Goal: Transaction & Acquisition: Purchase product/service

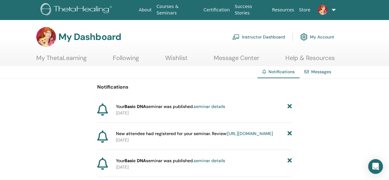
click at [256, 136] on link "[URL][DOMAIN_NAME]" at bounding box center [250, 134] width 46 height 6
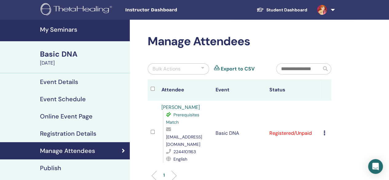
click at [325, 132] on div "Cancel Registration Do not auto-certify Mark as Paid Mark as Unpaid Mark as Abs…" at bounding box center [325, 132] width 5 height 7
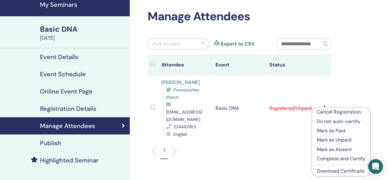
scroll to position [26, 0]
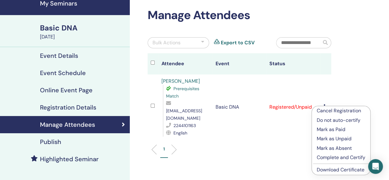
click at [348, 130] on p "Mark as Paid" at bounding box center [340, 129] width 49 height 7
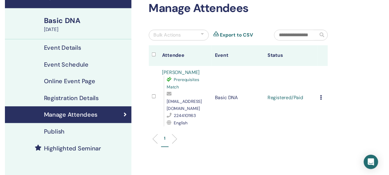
scroll to position [36, 0]
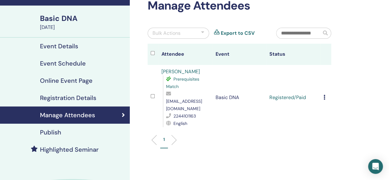
click at [77, 132] on div "Publish" at bounding box center [65, 131] width 120 height 7
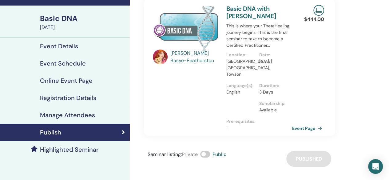
click at [85, 153] on link "Highlighted Seminar" at bounding box center [65, 149] width 130 height 17
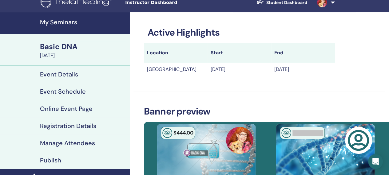
scroll to position [6, 0]
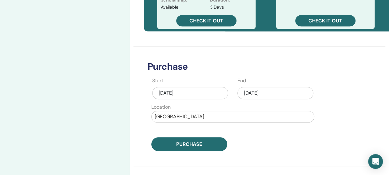
scroll to position [241, 0]
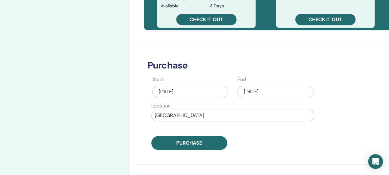
click at [288, 92] on div "Sep/21, 2025" at bounding box center [275, 92] width 76 height 12
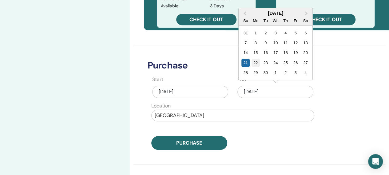
click at [256, 62] on div "22" at bounding box center [255, 63] width 8 height 8
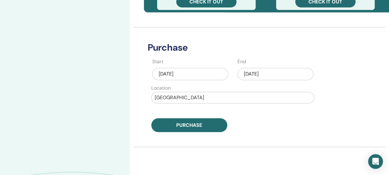
scroll to position [259, 0]
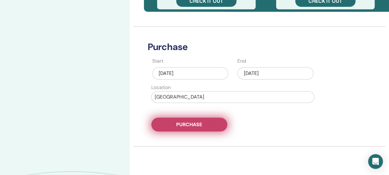
click at [219, 124] on button "Purchase" at bounding box center [189, 125] width 76 height 14
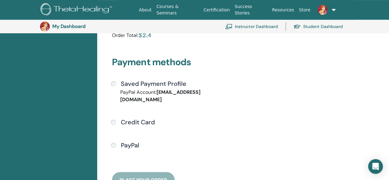
scroll to position [139, 0]
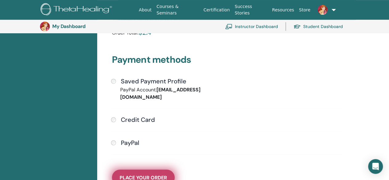
click at [150, 174] on span "Place Your Order" at bounding box center [142, 177] width 47 height 6
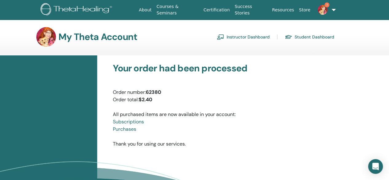
click at [323, 9] on img at bounding box center [322, 10] width 10 height 10
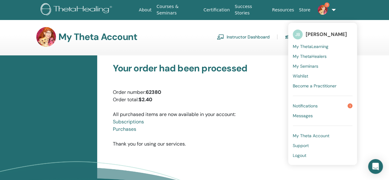
click at [336, 106] on link "Notifications 1" at bounding box center [322, 106] width 60 height 10
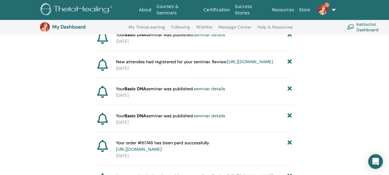
scroll to position [121, 0]
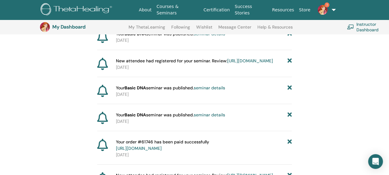
click at [220, 91] on link "seminar details" at bounding box center [209, 88] width 31 height 6
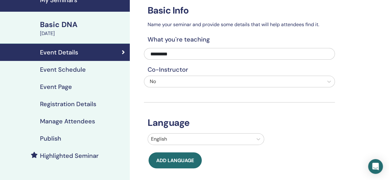
scroll to position [31, 0]
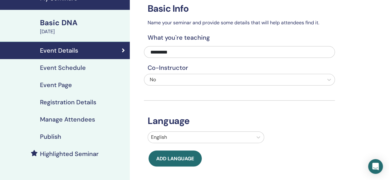
click at [82, 120] on h4 "Manage Attendees" at bounding box center [67, 119] width 55 height 7
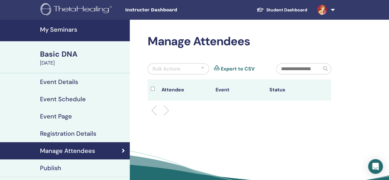
click at [69, 28] on h4 "My Seminars" at bounding box center [83, 29] width 86 height 7
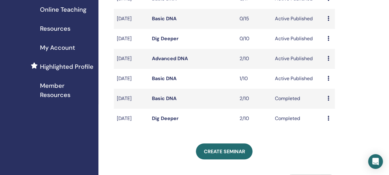
scroll to position [125, 0]
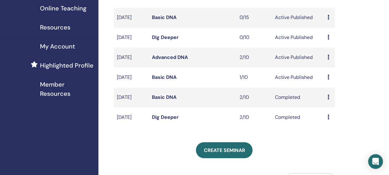
click at [328, 80] on icon at bounding box center [328, 77] width 2 height 5
click at [337, 91] on link "Preview" at bounding box center [329, 91] width 18 height 6
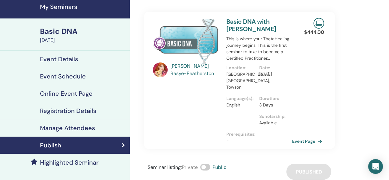
scroll to position [23, 0]
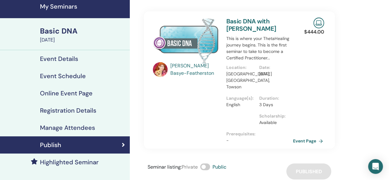
click at [310, 136] on link "Event Page" at bounding box center [309, 140] width 32 height 9
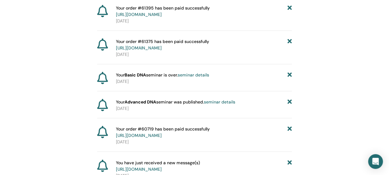
scroll to position [431, 0]
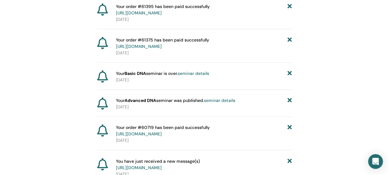
click at [229, 103] on link "seminar details" at bounding box center [219, 101] width 31 height 6
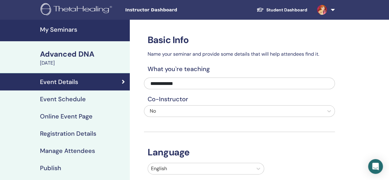
click at [97, 151] on div "Manage Attendees" at bounding box center [65, 150] width 120 height 7
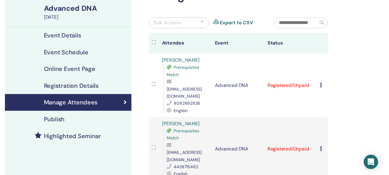
scroll to position [49, 0]
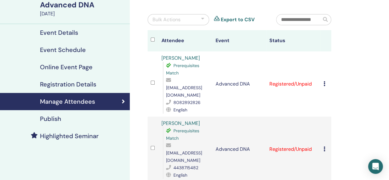
click at [102, 120] on div "Publish" at bounding box center [65, 118] width 120 height 7
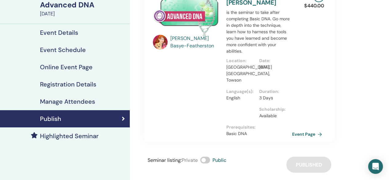
click at [96, 139] on h4 "Highlighted Seminar" at bounding box center [69, 135] width 59 height 7
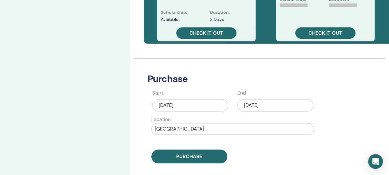
scroll to position [232, 0]
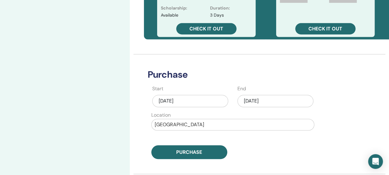
click at [288, 103] on div "Sep/21, 2025" at bounding box center [275, 101] width 76 height 12
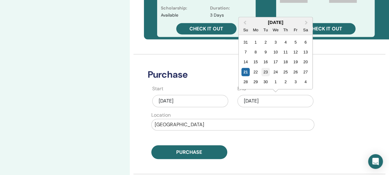
click at [265, 71] on div "23" at bounding box center [265, 72] width 8 height 8
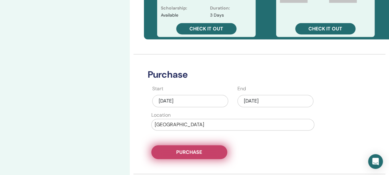
click at [217, 150] on button "Purchase" at bounding box center [189, 152] width 76 height 14
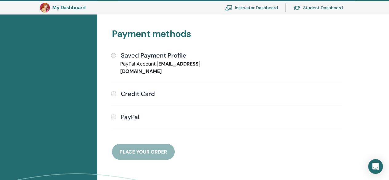
scroll to position [164, 0]
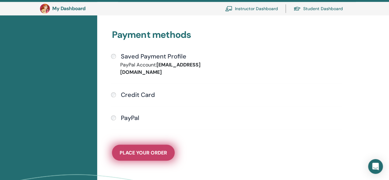
click at [161, 149] on span "Place Your Order" at bounding box center [142, 152] width 47 height 6
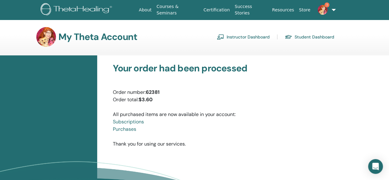
click at [260, 37] on link "Instructor Dashboard" at bounding box center [243, 37] width 53 height 10
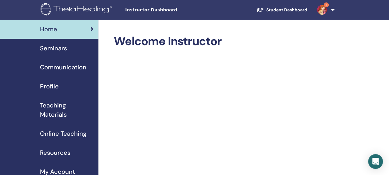
click at [68, 46] on div "Seminars" at bounding box center [49, 48] width 88 height 9
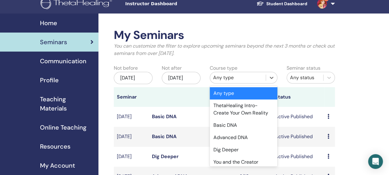
scroll to position [7, 0]
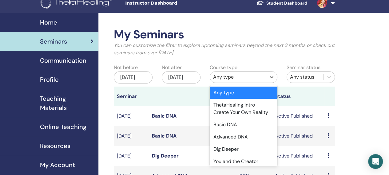
click at [252, 135] on div "Advanced DNA" at bounding box center [244, 137] width 68 height 12
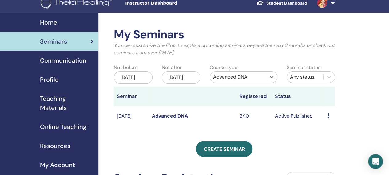
click at [326, 144] on div "My Seminars You can customize the filter to explore upcoming seminars beyond th…" at bounding box center [224, 148] width 221 height 240
click at [329, 118] on icon at bounding box center [328, 115] width 2 height 5
click at [338, 127] on link "Preview" at bounding box center [330, 126] width 18 height 6
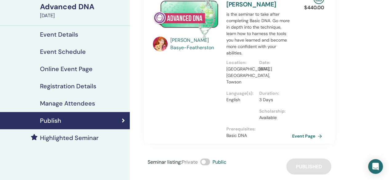
scroll to position [49, 0]
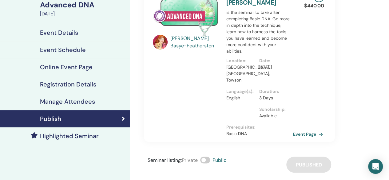
click at [305, 130] on link "Event Page" at bounding box center [309, 133] width 32 height 9
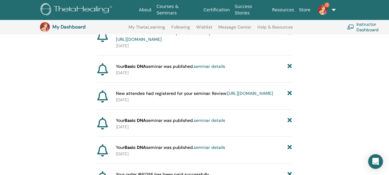
scroll to position [123, 0]
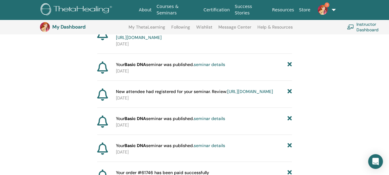
click at [257, 94] on link "https://member.thetahealing.com/instructor/seminar/375808/attendees" at bounding box center [250, 92] width 46 height 6
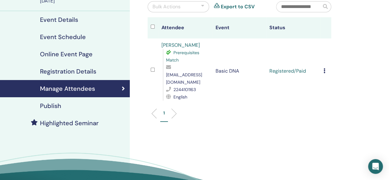
scroll to position [63, 0]
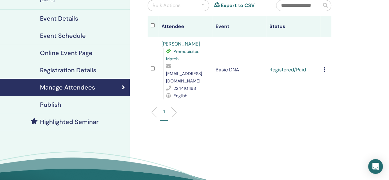
click at [84, 104] on div "Publish" at bounding box center [65, 104] width 120 height 7
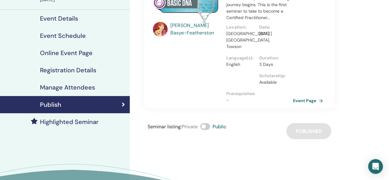
click at [302, 96] on link "Event Page" at bounding box center [309, 100] width 32 height 9
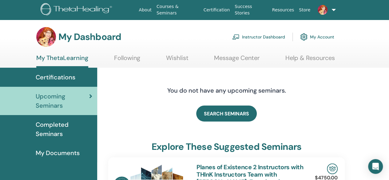
click at [267, 34] on link "Instructor Dashboard" at bounding box center [258, 37] width 53 height 14
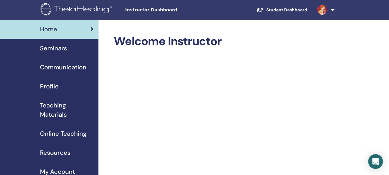
click at [60, 48] on span "Seminars" at bounding box center [53, 48] width 27 height 9
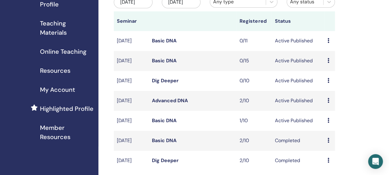
scroll to position [82, 0]
click at [328, 63] on icon at bounding box center [328, 60] width 2 height 5
click at [338, 71] on link "Preview" at bounding box center [329, 71] width 18 height 6
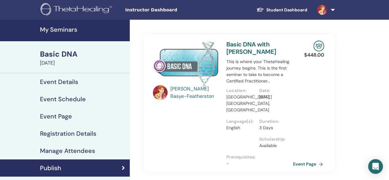
click at [303, 160] on link "Event Page" at bounding box center [309, 163] width 32 height 9
click at [307, 160] on link "Event Page" at bounding box center [309, 163] width 32 height 9
click at [303, 159] on link "Event Page" at bounding box center [309, 163] width 32 height 9
click at [309, 159] on link "Event Page" at bounding box center [309, 163] width 32 height 9
click at [306, 159] on link "Event Page" at bounding box center [309, 163] width 32 height 9
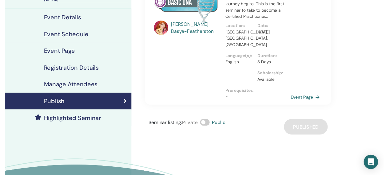
scroll to position [67, 0]
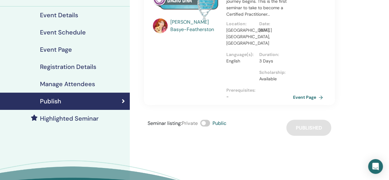
click at [91, 120] on h4 "Highlighted Seminar" at bounding box center [69, 118] width 59 height 7
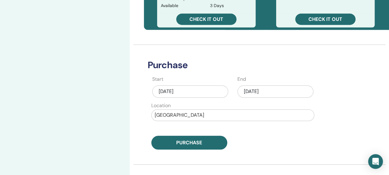
scroll to position [262, 0]
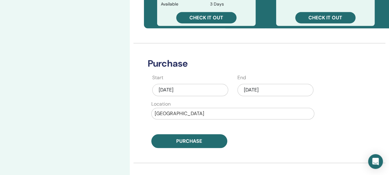
click at [207, 87] on div "[DATE]" at bounding box center [190, 90] width 76 height 12
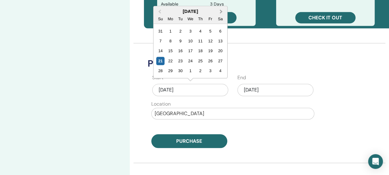
click at [221, 10] on span "Next Month" at bounding box center [221, 11] width 0 height 6
